Goal: Task Accomplishment & Management: Use online tool/utility

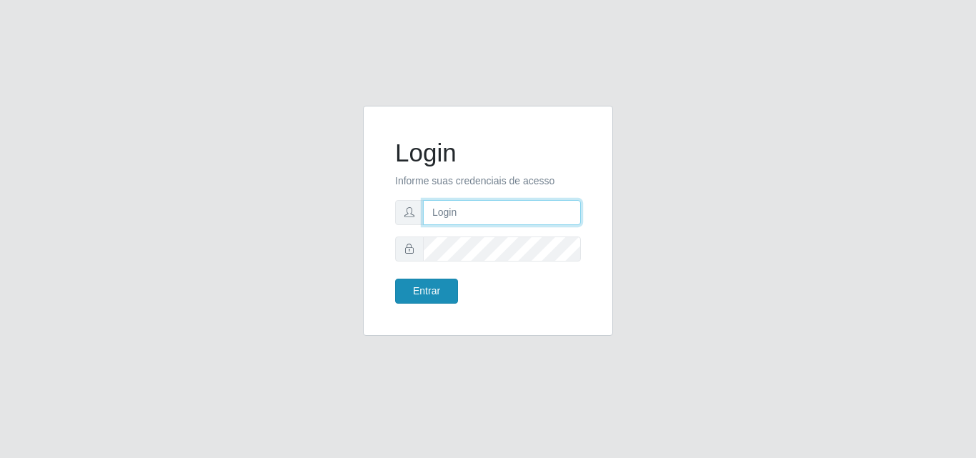
type input "[EMAIL_ADDRESS][DOMAIN_NAME]"
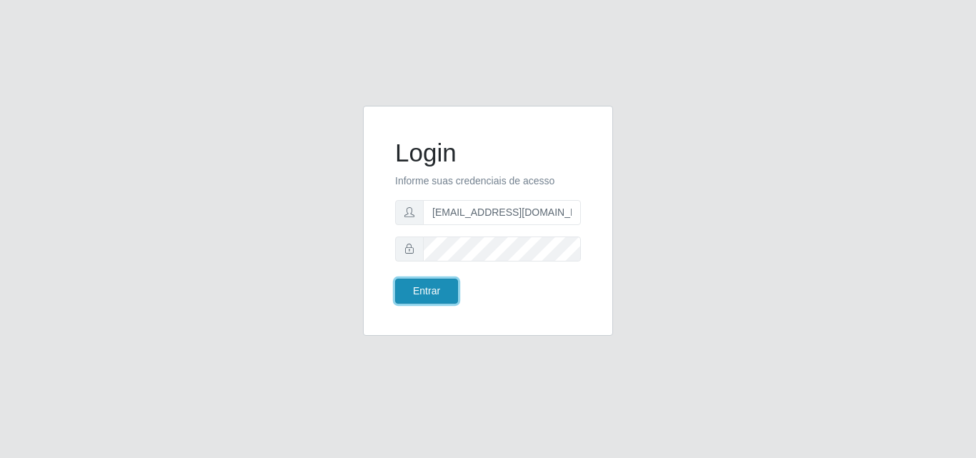
click at [422, 287] on button "Entrar" at bounding box center [426, 291] width 63 height 25
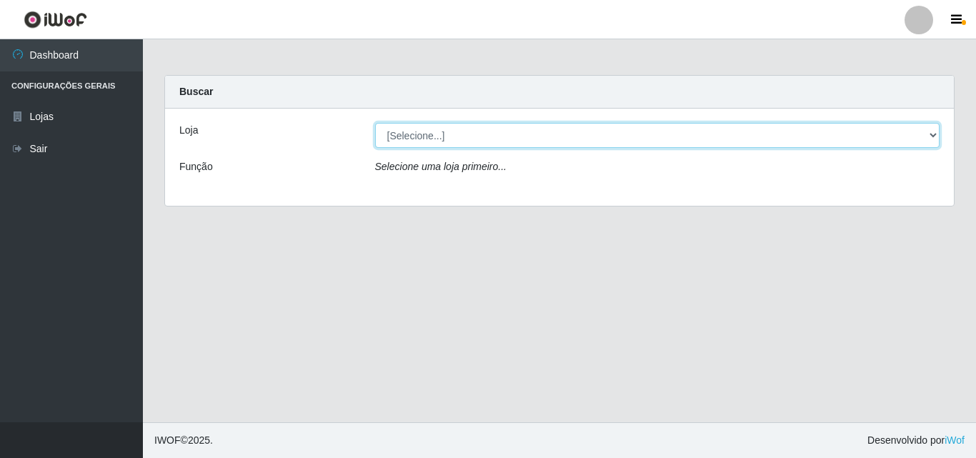
click at [933, 134] on select "[Selecione...] Rede Potiguar 1 - Macaíba" at bounding box center [657, 135] width 565 height 25
click at [375, 123] on select "[Selecione...] Rede Potiguar 1 - Macaíba" at bounding box center [657, 135] width 565 height 25
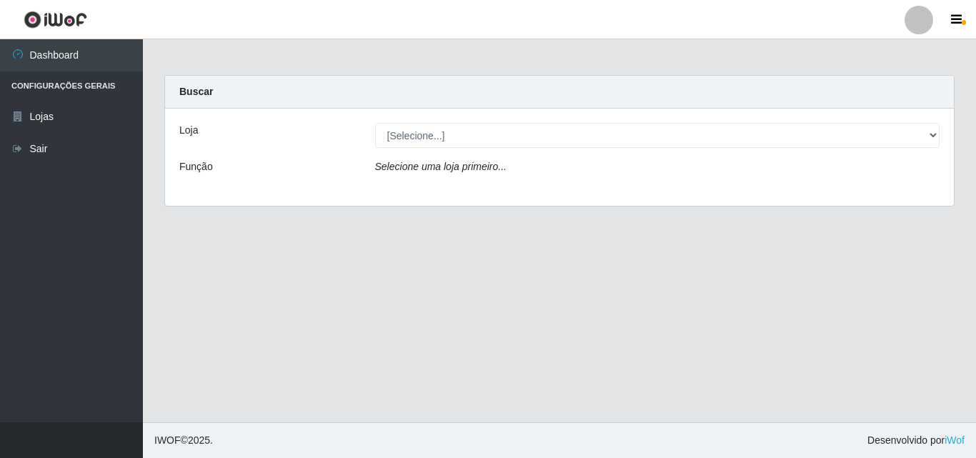
click at [655, 168] on div "Selecione uma loja primeiro..." at bounding box center [658, 169] width 587 height 21
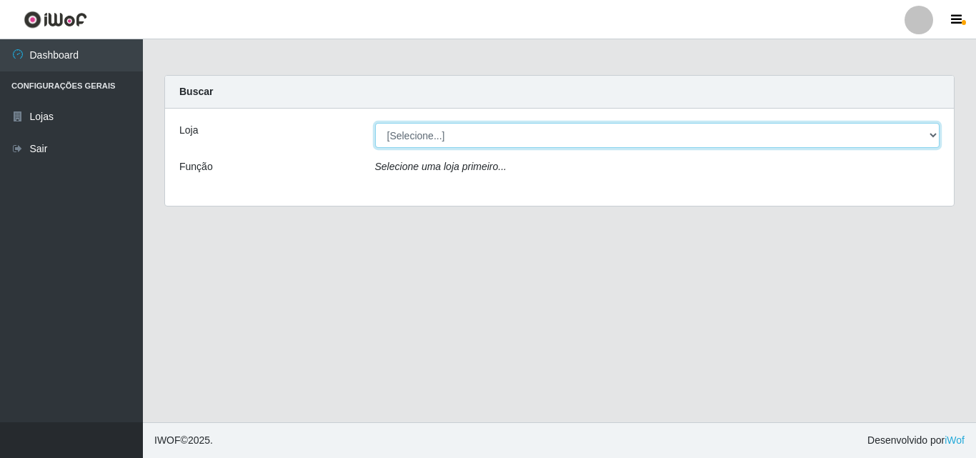
click at [923, 130] on select "[Selecione...] Rede Potiguar 1 - Macaíba" at bounding box center [657, 135] width 565 height 25
select select "100"
click at [375, 123] on select "[Selecione...] Rede Potiguar 1 - Macaíba" at bounding box center [657, 135] width 565 height 25
